Goal: Book appointment/travel/reservation

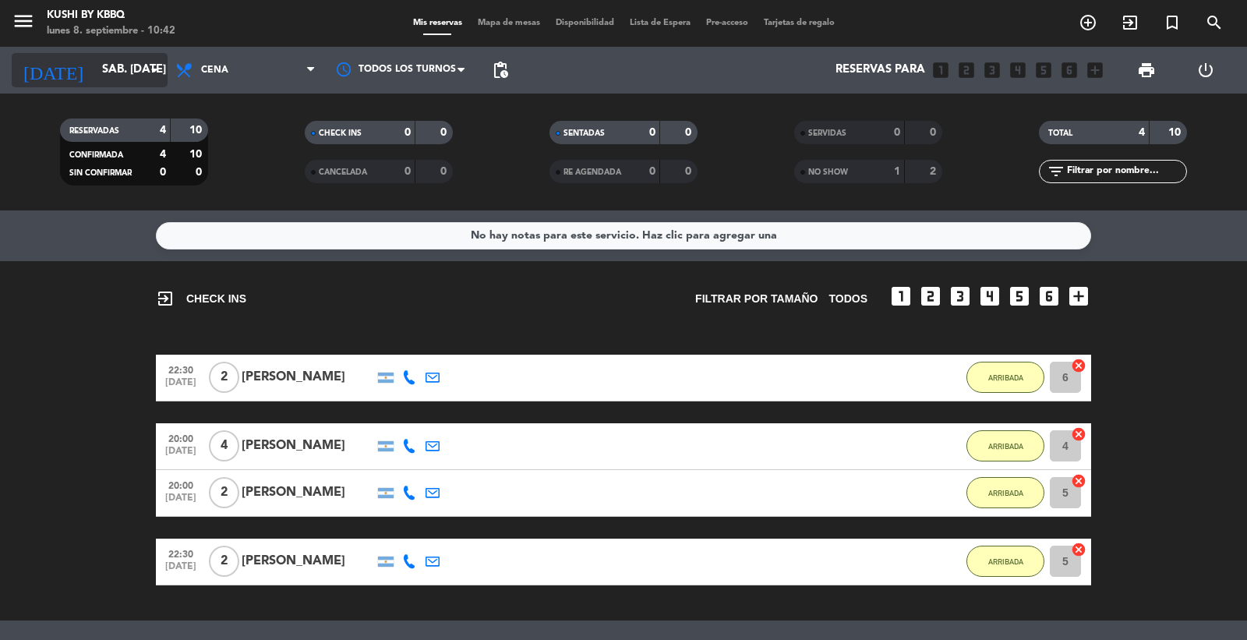
click at [151, 76] on icon "arrow_drop_down" at bounding box center [154, 70] width 19 height 19
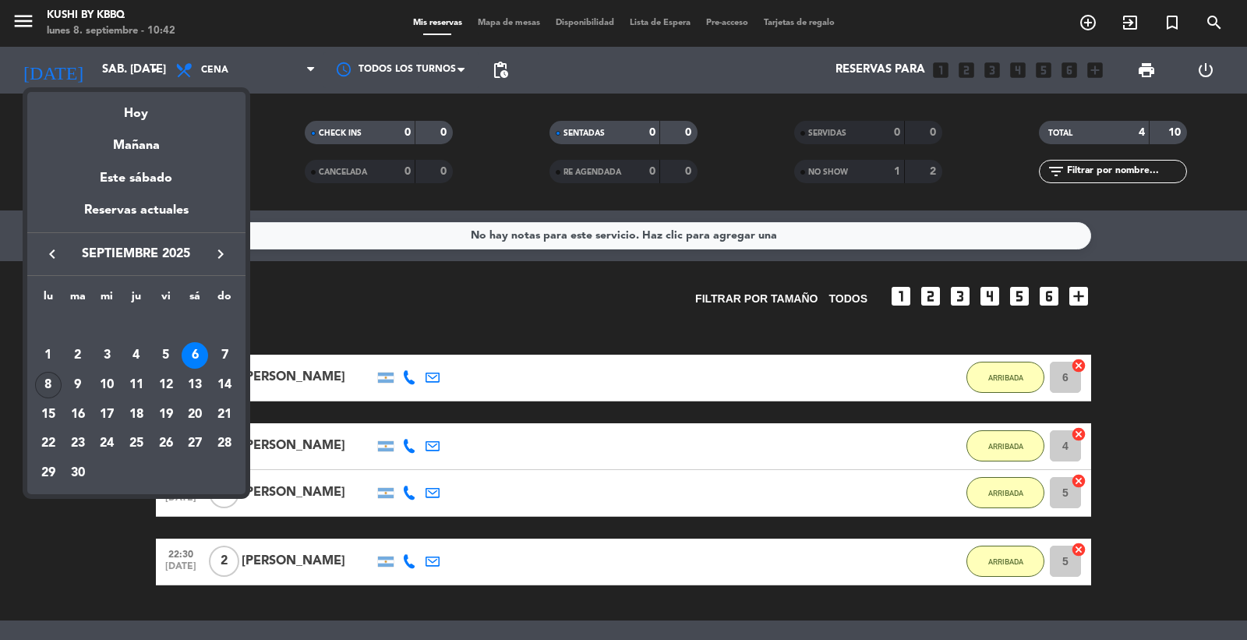
click at [52, 383] on div "8" at bounding box center [48, 385] width 26 height 26
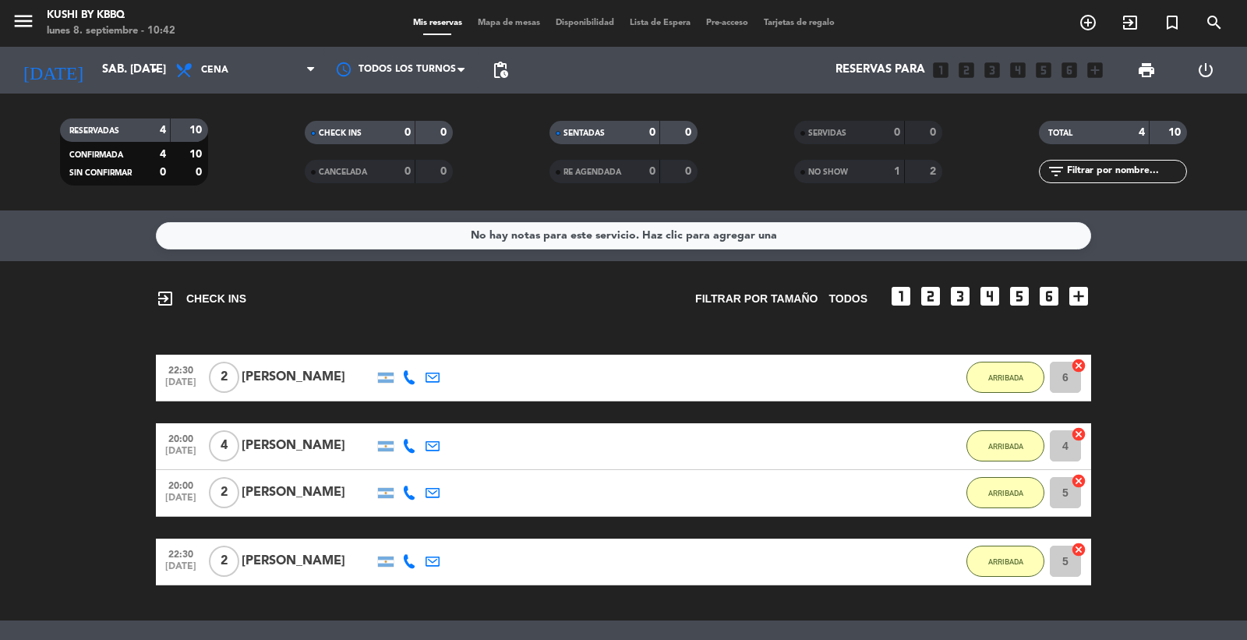
type input "lun. [DATE]"
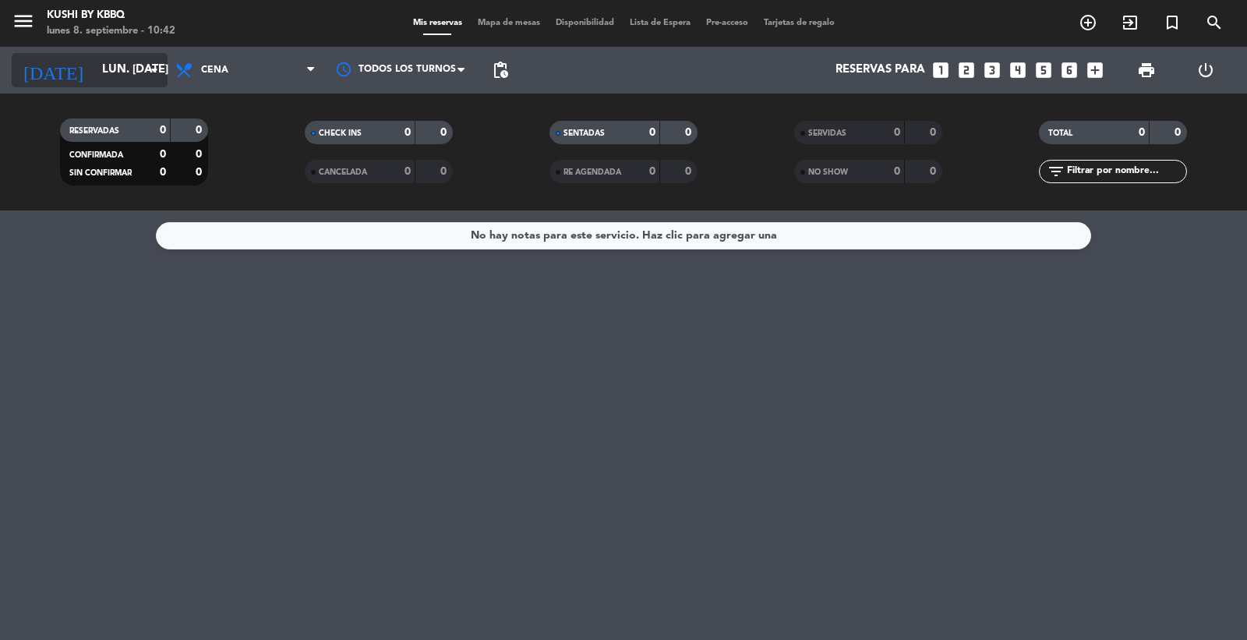
click at [118, 63] on input "lun. [DATE]" at bounding box center [169, 70] width 150 height 30
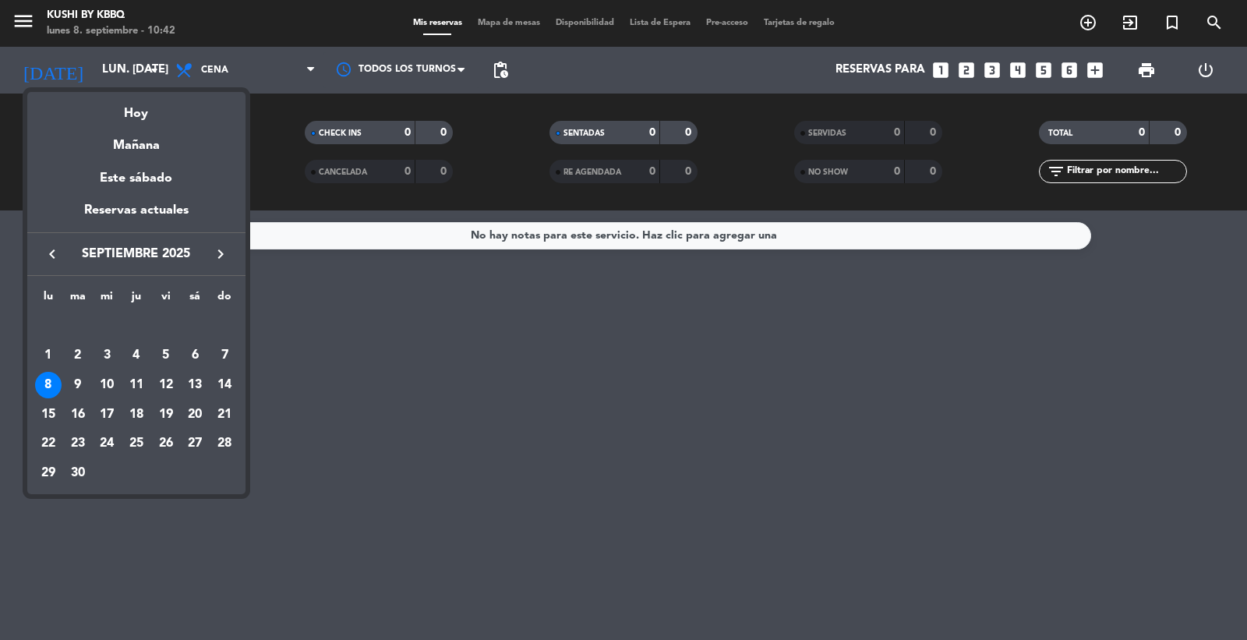
click at [23, 21] on div at bounding box center [623, 320] width 1247 height 640
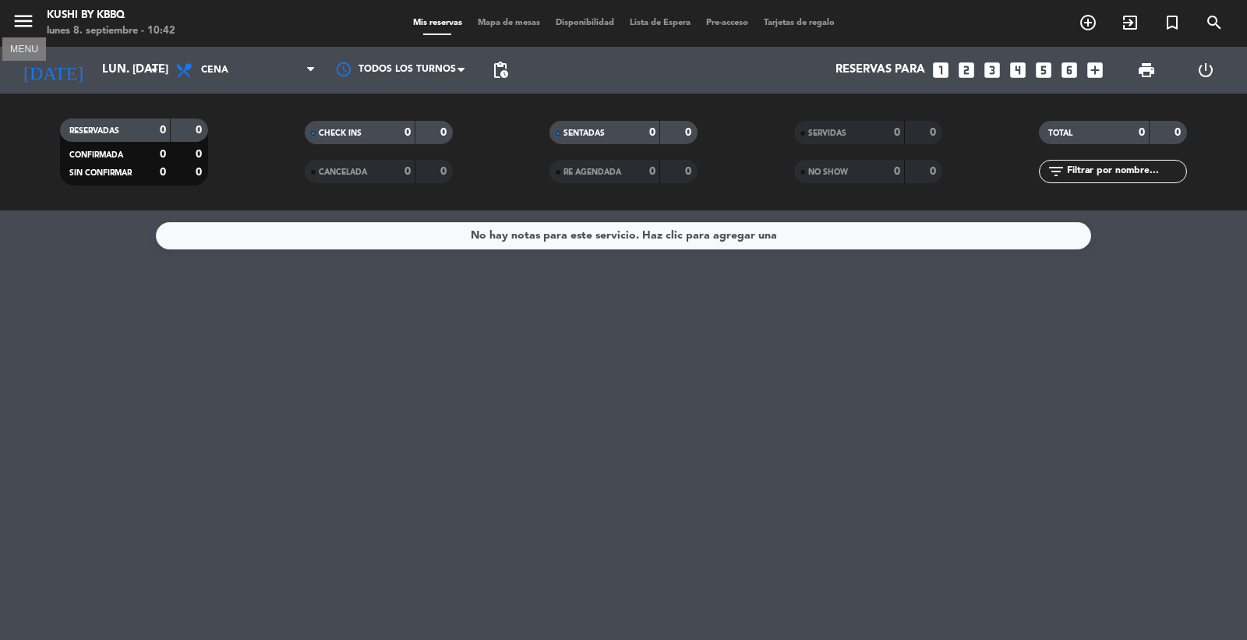
click at [12, 16] on icon "menu" at bounding box center [23, 20] width 23 height 23
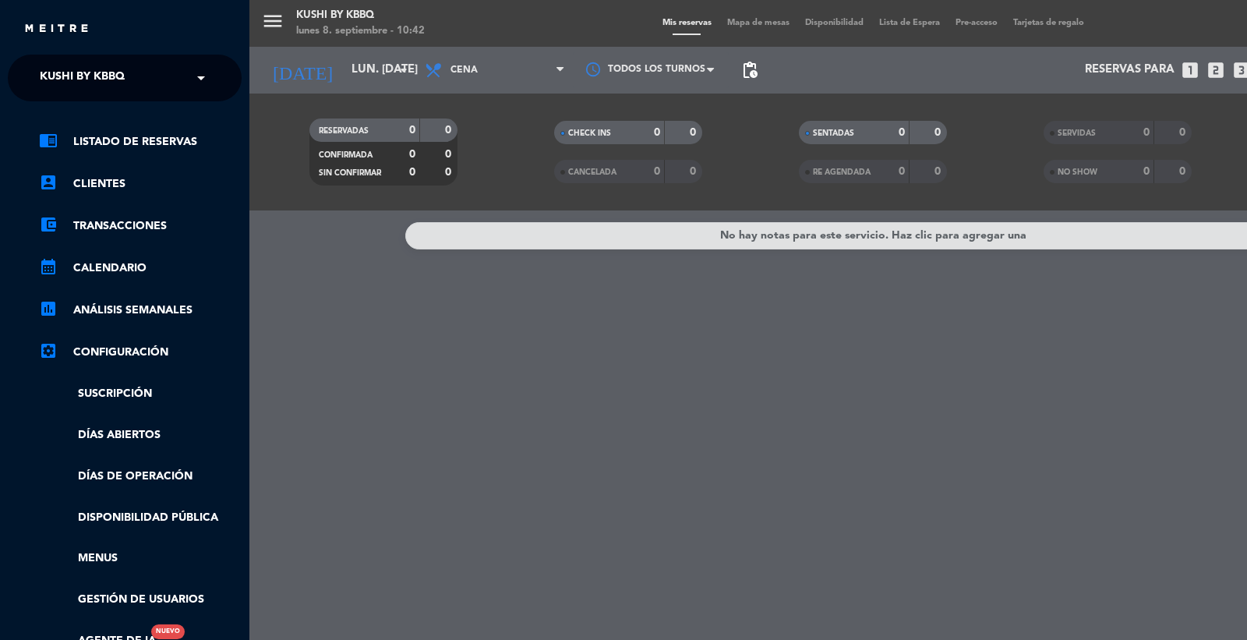
click at [53, 69] on span "Kushi by KBBQ" at bounding box center [82, 78] width 85 height 33
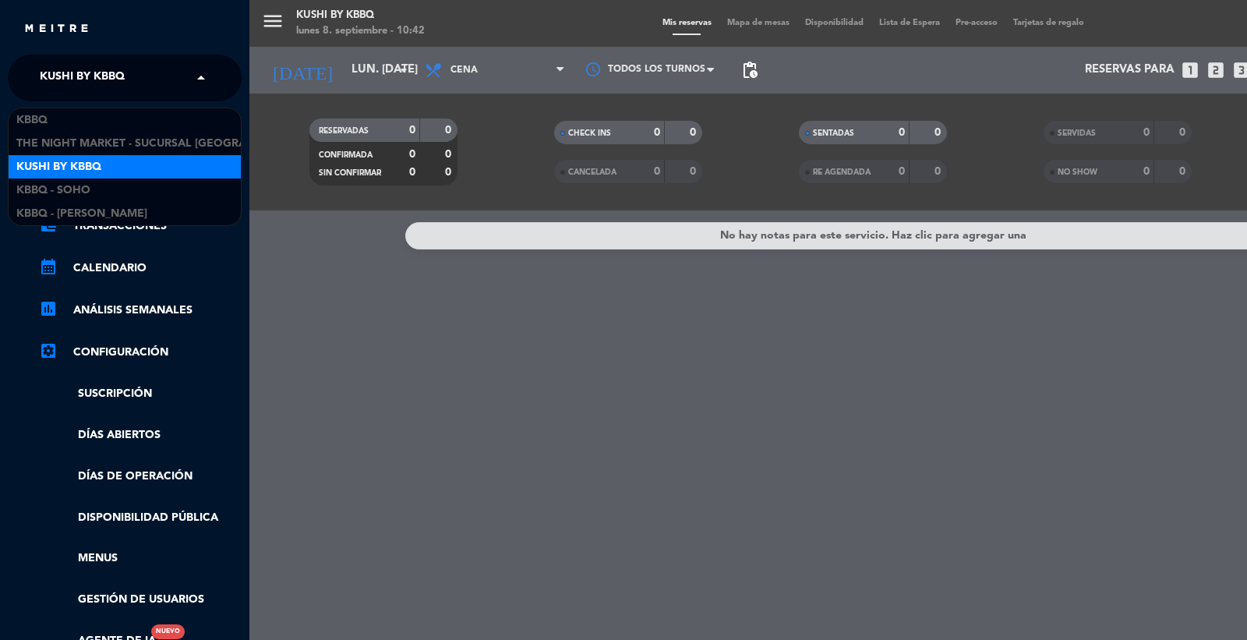
click at [71, 82] on span "Kushi by KBBQ" at bounding box center [82, 78] width 85 height 33
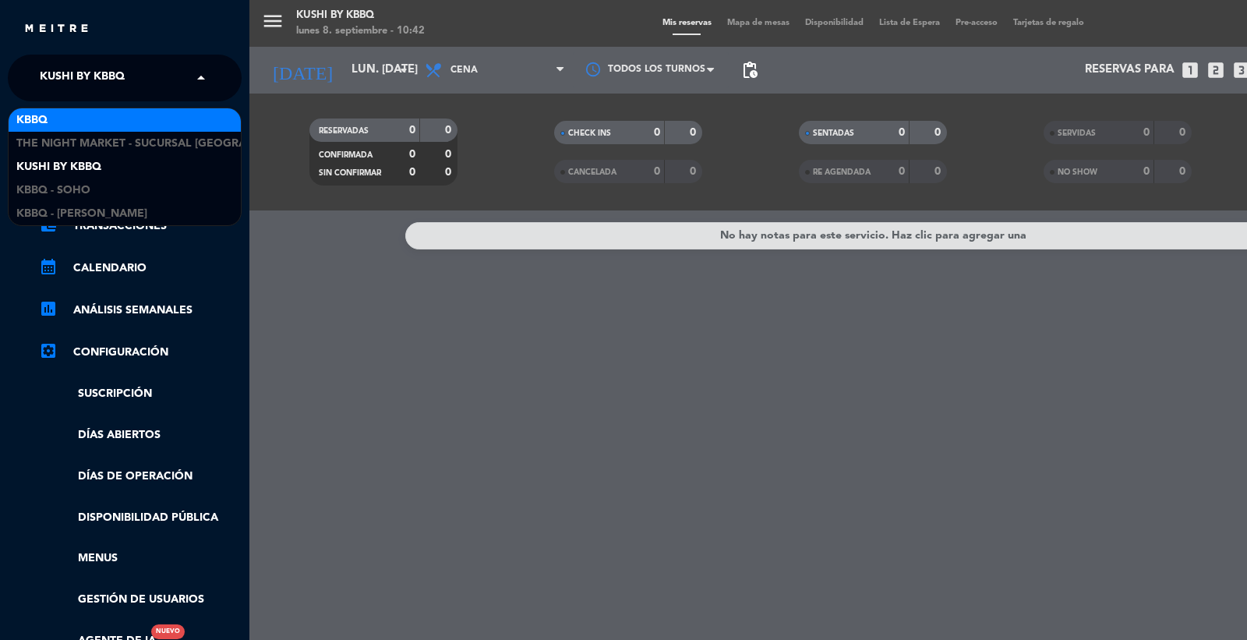
click at [58, 110] on div "KBBQ" at bounding box center [125, 119] width 232 height 23
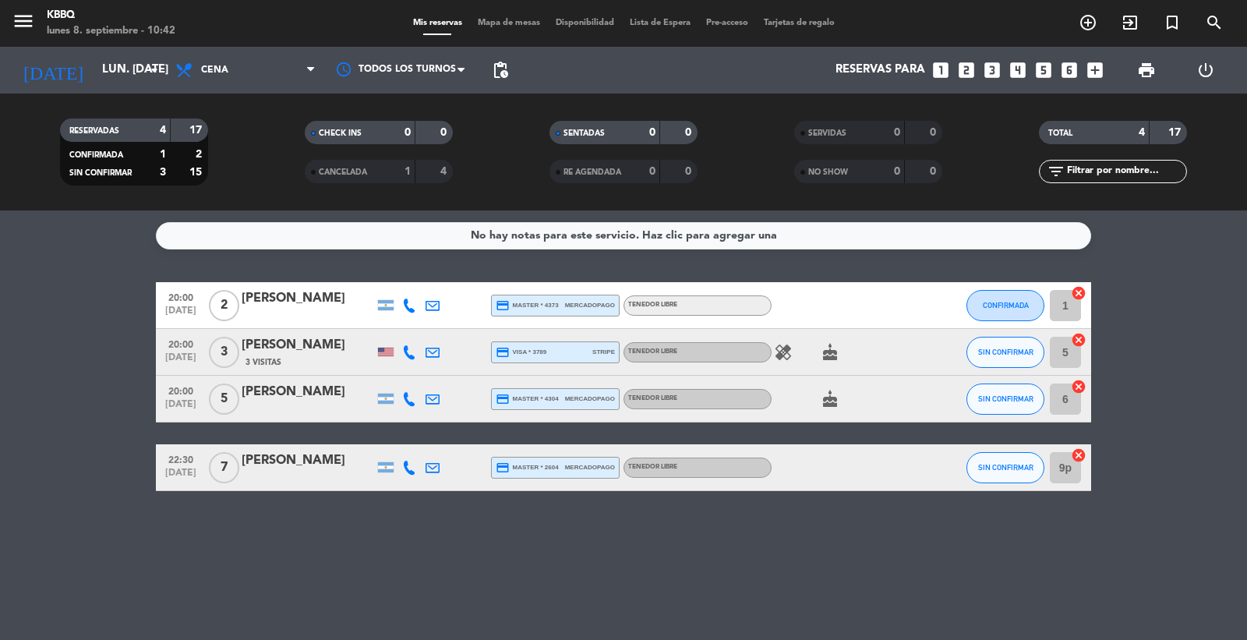
click at [788, 353] on icon "healing" at bounding box center [783, 352] width 19 height 19
click at [788, 351] on icon "healing" at bounding box center [783, 352] width 19 height 19
click at [827, 359] on icon "cake" at bounding box center [829, 352] width 19 height 19
click at [830, 400] on icon "cake" at bounding box center [829, 399] width 19 height 19
click at [539, 548] on div "No hay notas para este servicio. Haz clic para agregar una 20:00 [DATE] 2 [PERS…" at bounding box center [623, 424] width 1247 height 429
